Goal: Submit feedback/report problem

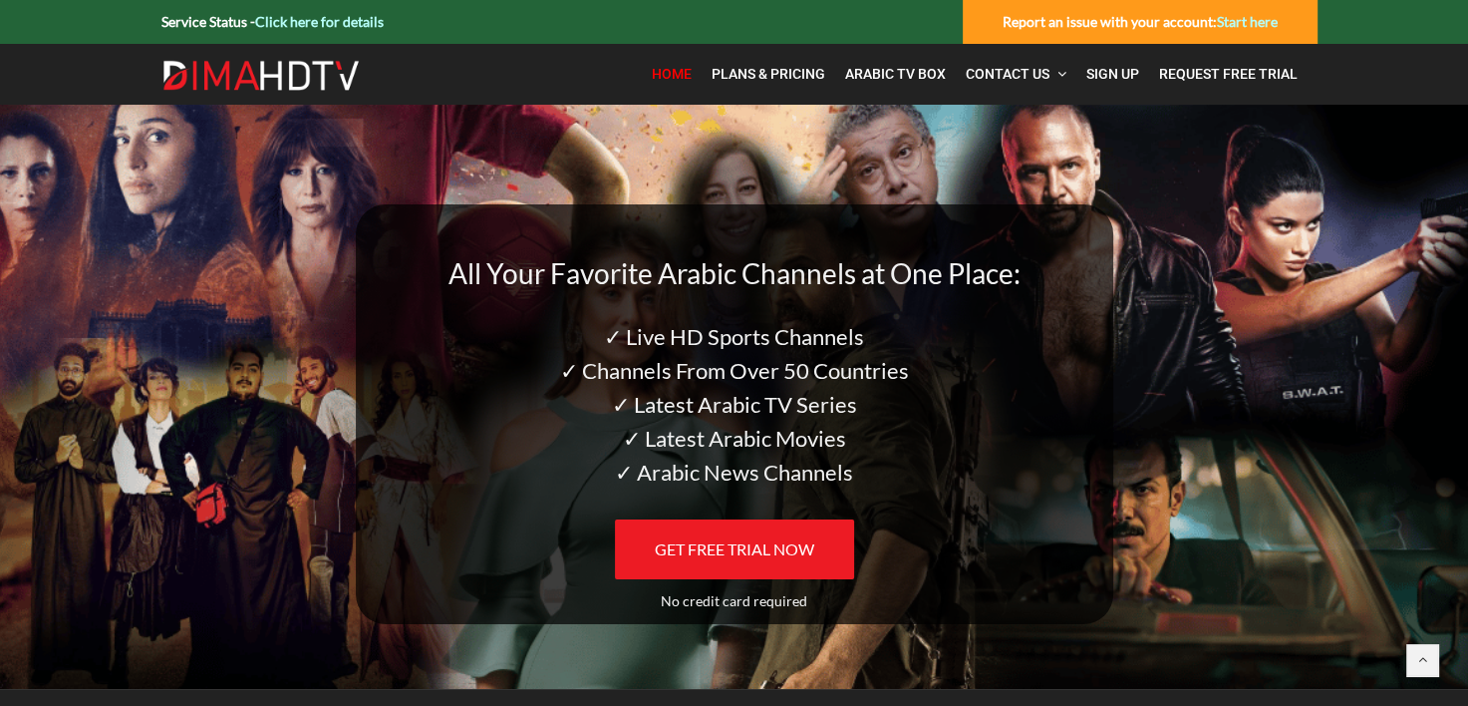
click at [1132, 19] on strong "Report an issue with your account: Start here" at bounding box center [1140, 21] width 275 height 17
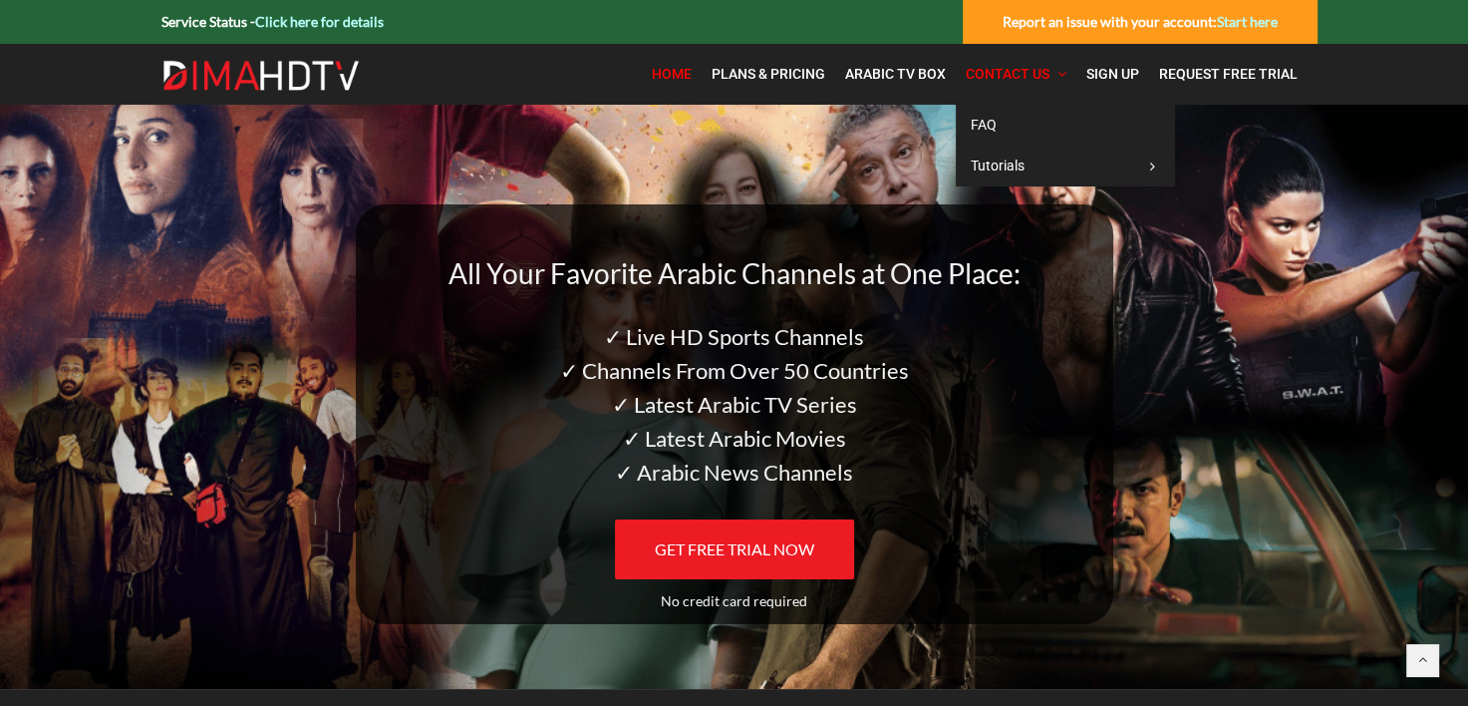
click at [1029, 74] on span "Contact Us" at bounding box center [1008, 74] width 84 height 16
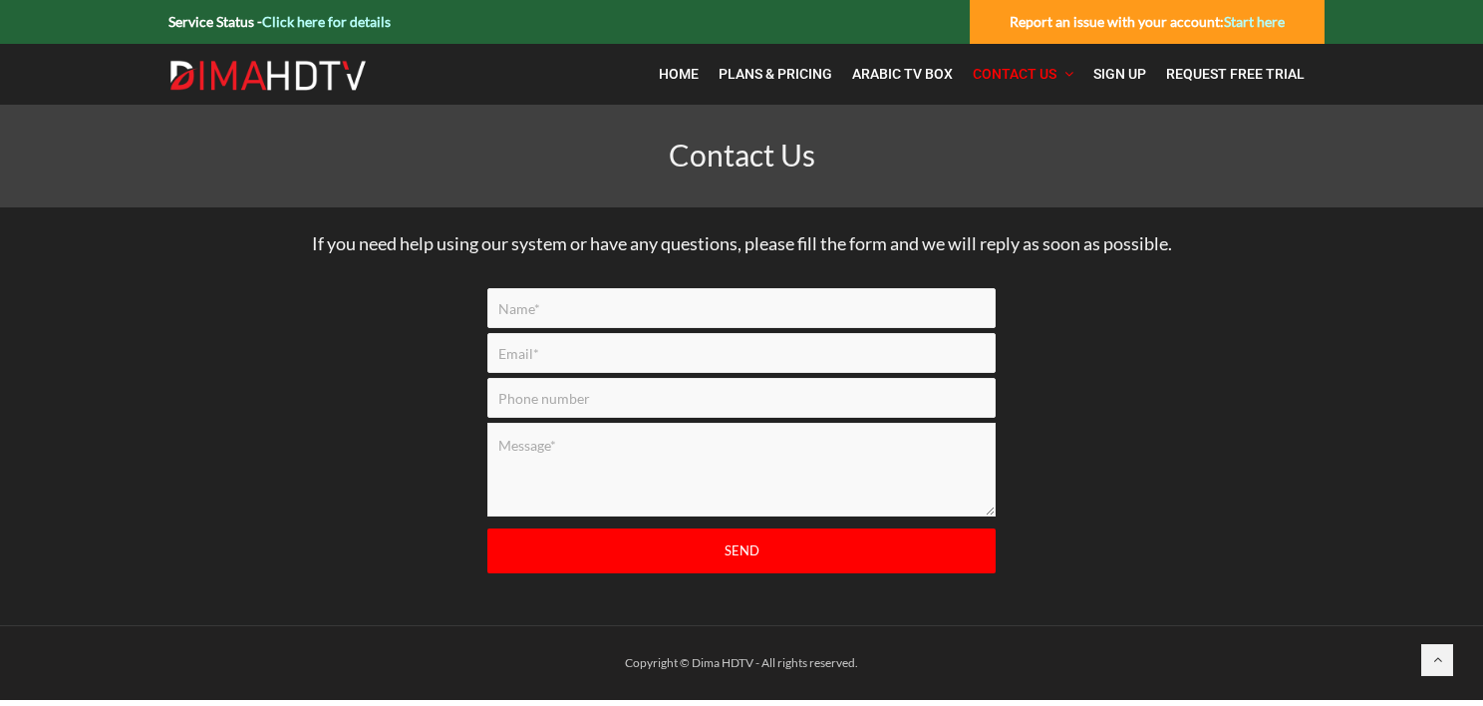
click at [586, 309] on input "Contact form" at bounding box center [741, 308] width 508 height 40
type input "Mr. james Balina"
type input "jimary@tbaytel.net"
type input "8076229850"
click at [575, 451] on textarea "Contact form" at bounding box center [741, 470] width 508 height 94
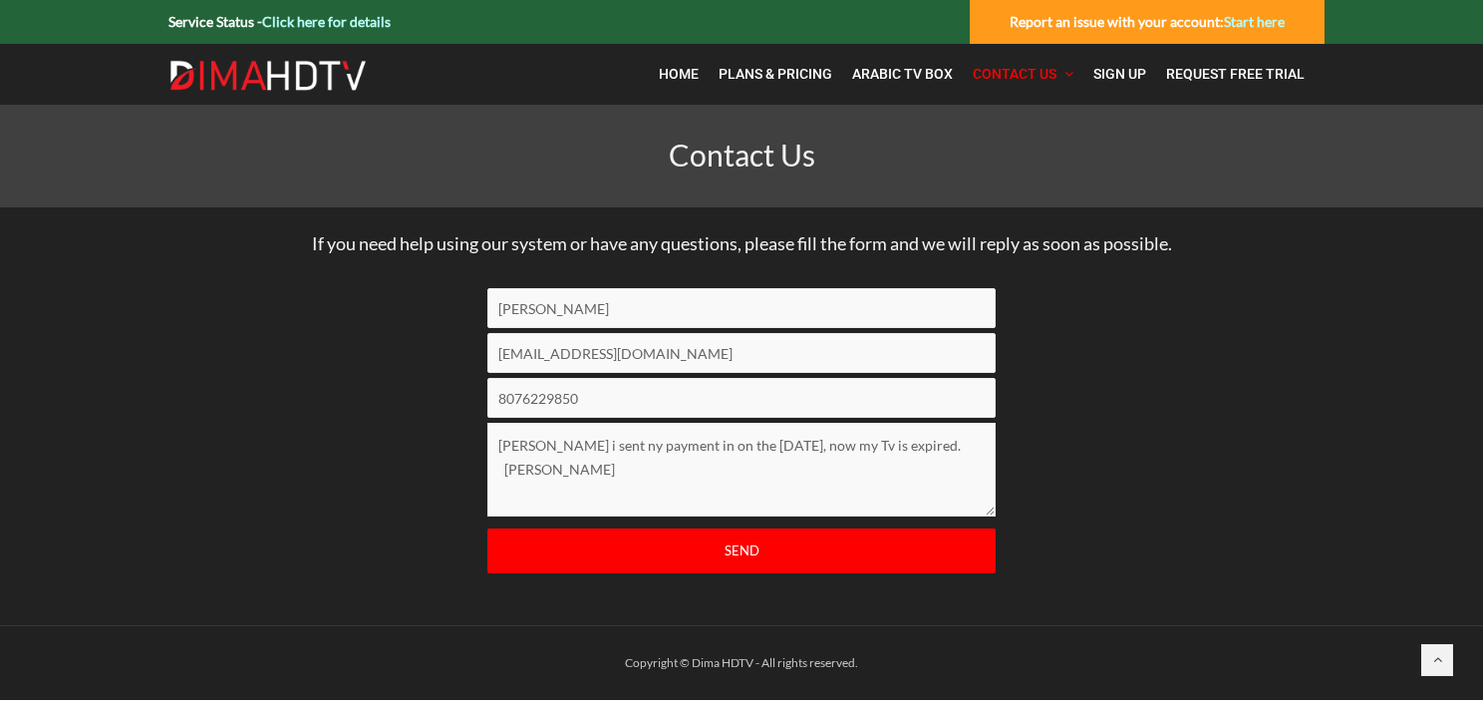
drag, startPoint x: 582, startPoint y: 449, endPoint x: 694, endPoint y: 510, distance: 127.6
click at [669, 500] on textarea "Adam i sent ny payment in on the 19 of August, now my Tv is expired. jim" at bounding box center [741, 470] width 508 height 94
type textarea "Adam i sent ny payment in on the 19 of August, now my Tv is expired. jim"
click at [1268, 663] on div "Copyright © Dima HDTV - All rights reserved." at bounding box center [741, 663] width 1166 height 24
click at [746, 548] on input "Send" at bounding box center [741, 550] width 508 height 45
